Goal: Task Accomplishment & Management: Use online tool/utility

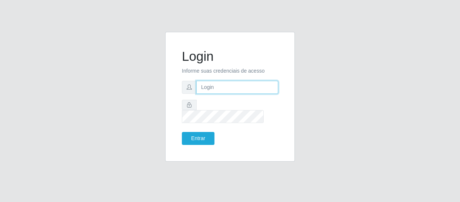
click at [212, 88] on input "text" at bounding box center [237, 87] width 82 height 13
type input "[EMAIL_ADDRESS][DOMAIN_NAME]"
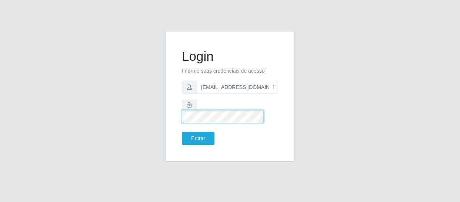
click at [182, 132] on button "Entrar" at bounding box center [198, 138] width 33 height 13
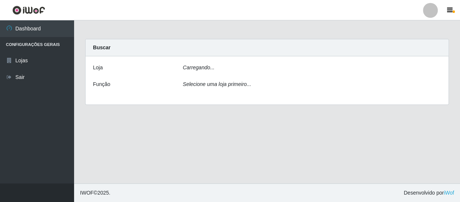
click at [207, 133] on main "Carregando... Buscar [PERSON_NAME]... Função Selecione uma loja primeiro..." at bounding box center [267, 101] width 386 height 163
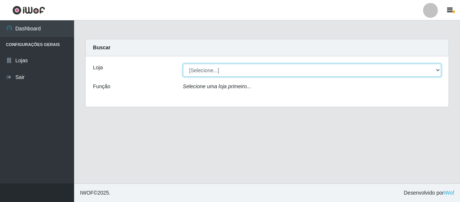
click at [254, 73] on select "[Selecione...] SuperFácil Atacado - São Gonçalo do Amarante" at bounding box center [312, 70] width 258 height 13
select select "408"
click at [183, 64] on select "[Selecione...] SuperFácil Atacado - São Gonçalo do Amarante" at bounding box center [312, 70] width 258 height 13
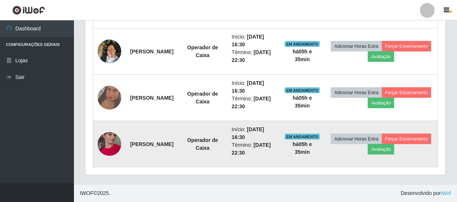
scroll to position [266, 0]
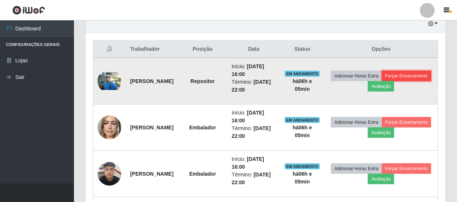
click at [382, 81] on button "Forçar Encerramento" at bounding box center [407, 76] width 50 height 10
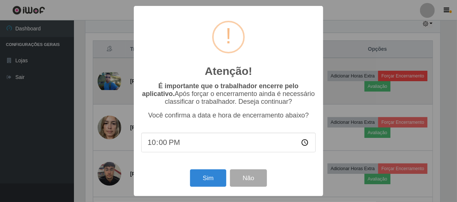
scroll to position [154, 357]
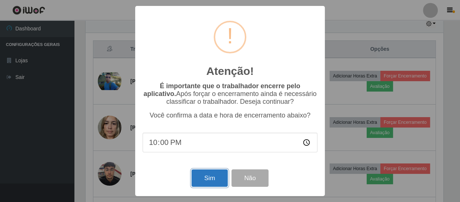
click at [202, 178] on button "Sim" at bounding box center [209, 177] width 36 height 17
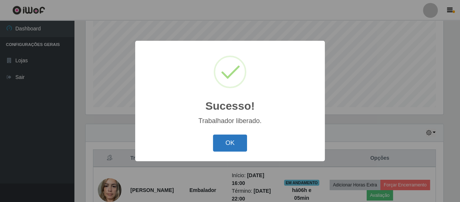
click at [233, 142] on button "OK" at bounding box center [230, 142] width 34 height 17
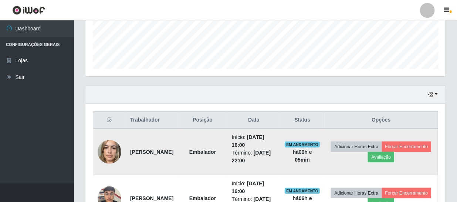
scroll to position [225, 0]
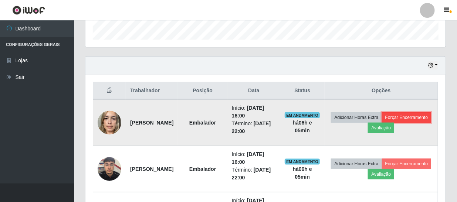
click at [382, 123] on button "Forçar Encerramento" at bounding box center [407, 117] width 50 height 10
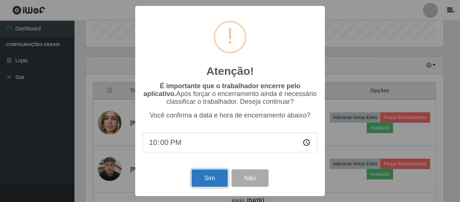
click at [207, 178] on button "Sim" at bounding box center [209, 177] width 36 height 17
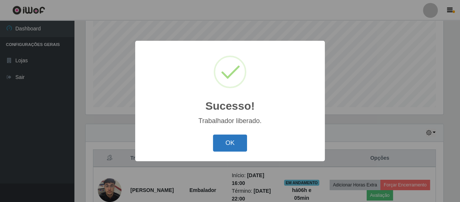
click at [236, 141] on button "OK" at bounding box center [230, 142] width 34 height 17
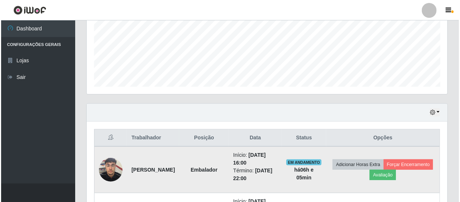
scroll to position [225, 0]
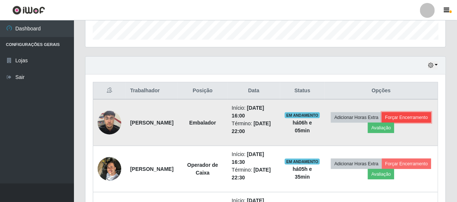
click at [384, 123] on button "Forçar Encerramento" at bounding box center [407, 117] width 50 height 10
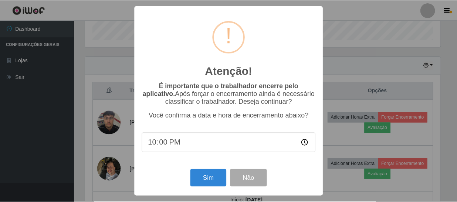
scroll to position [154, 357]
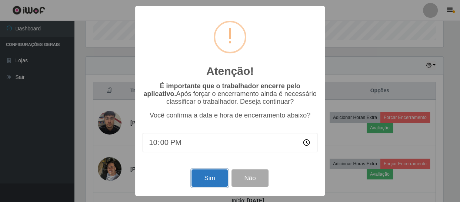
click at [215, 178] on button "Sim" at bounding box center [209, 177] width 36 height 17
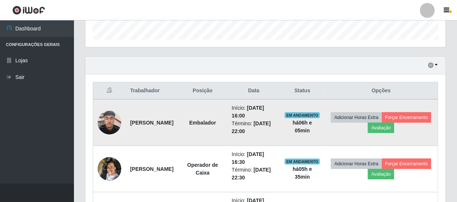
scroll to position [0, 0]
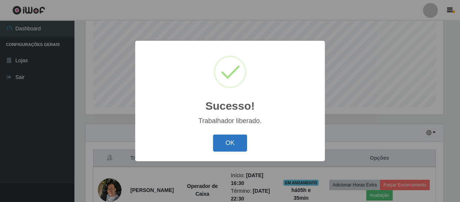
click at [232, 143] on button "OK" at bounding box center [230, 142] width 34 height 17
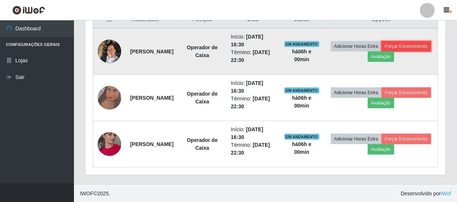
click at [384, 51] on button "Forçar Encerramento" at bounding box center [407, 46] width 50 height 10
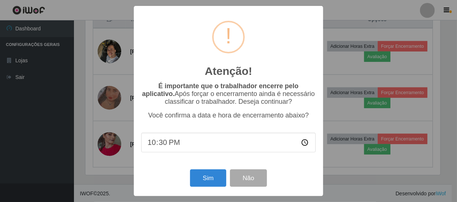
scroll to position [154, 357]
click at [206, 182] on button "Sim" at bounding box center [209, 177] width 36 height 17
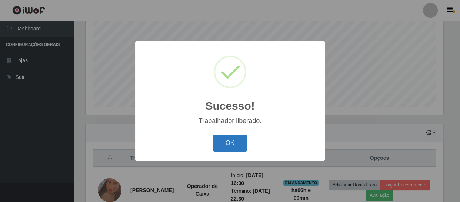
click at [225, 140] on button "OK" at bounding box center [230, 142] width 34 height 17
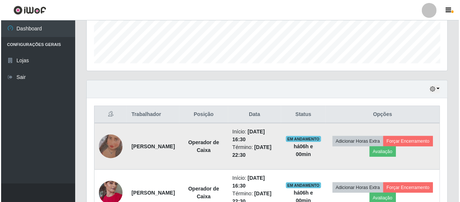
scroll to position [250, 0]
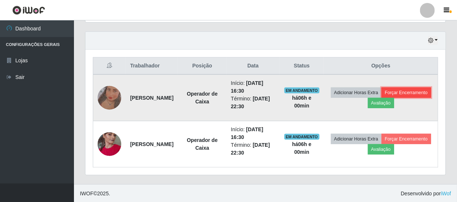
click at [382, 98] on button "Forçar Encerramento" at bounding box center [407, 92] width 50 height 10
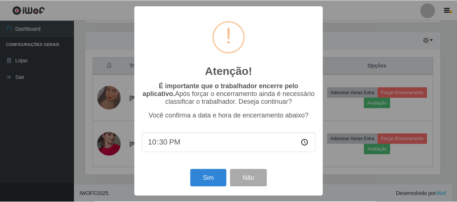
scroll to position [154, 357]
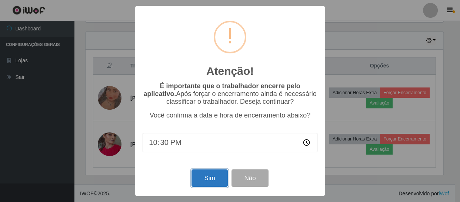
click at [209, 180] on button "Sim" at bounding box center [209, 177] width 36 height 17
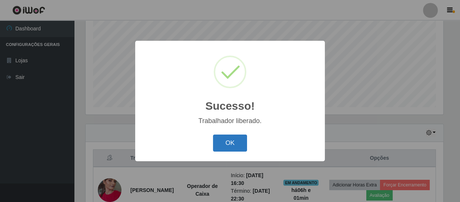
click at [221, 137] on button "OK" at bounding box center [230, 142] width 34 height 17
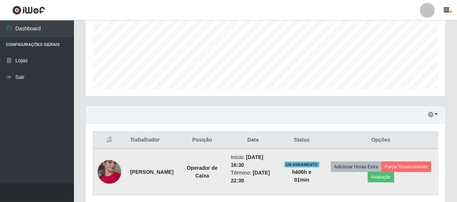
scroll to position [204, 0]
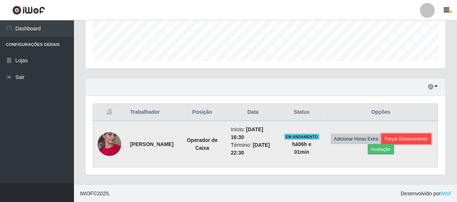
click at [382, 144] on button "Forçar Encerramento" at bounding box center [407, 139] width 50 height 10
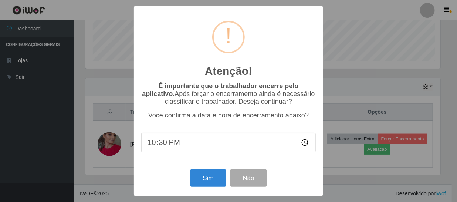
scroll to position [154, 357]
click at [210, 182] on button "Sim" at bounding box center [209, 177] width 36 height 17
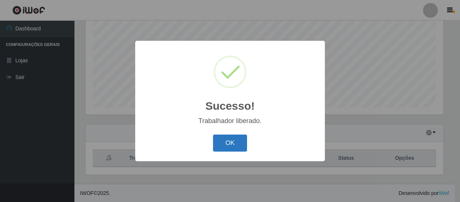
click at [227, 143] on button "OK" at bounding box center [230, 142] width 34 height 17
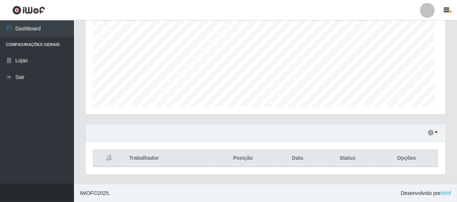
scroll to position [154, 361]
